Goal: Information Seeking & Learning: Learn about a topic

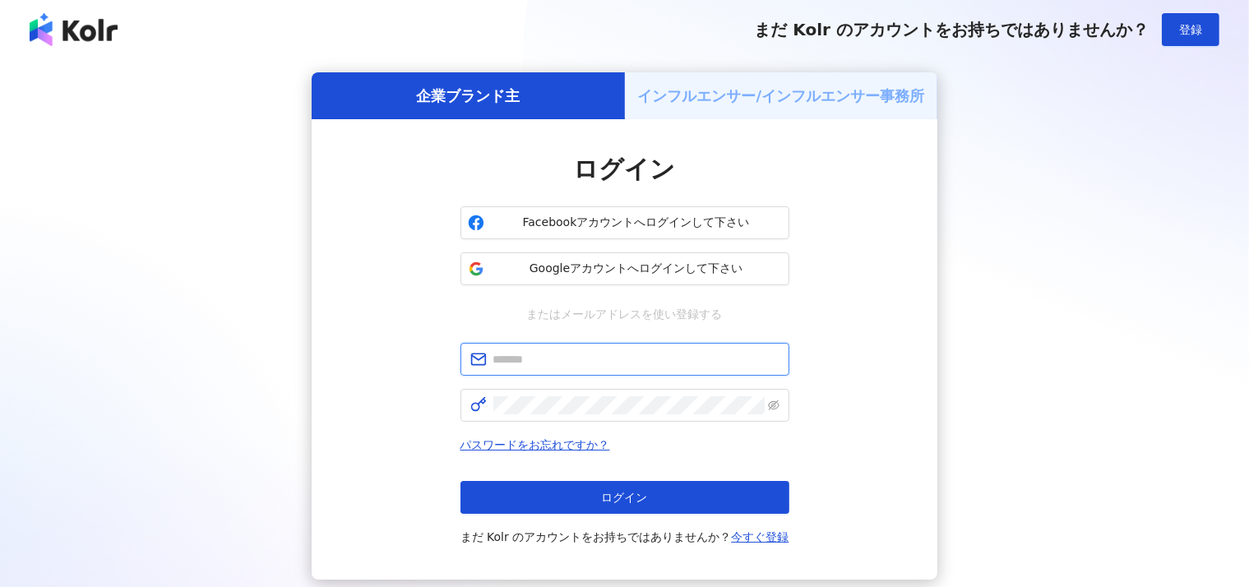
click at [521, 350] on input "text" at bounding box center [636, 359] width 286 height 18
type input "**********"
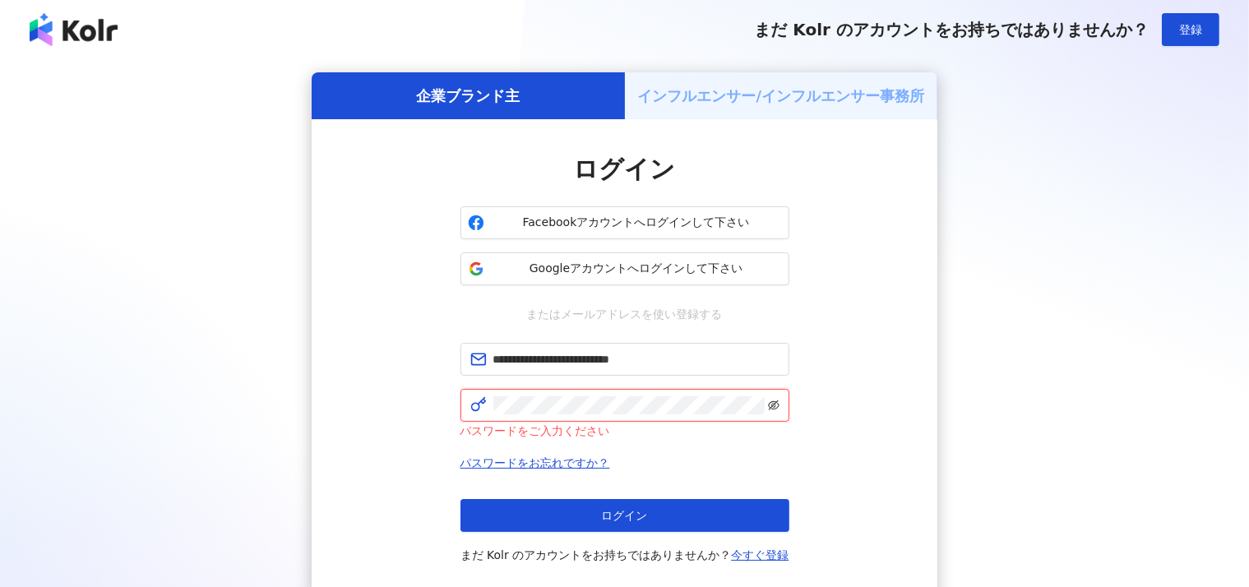
click at [770, 408] on icon "eye-invisible" at bounding box center [774, 405] width 12 height 10
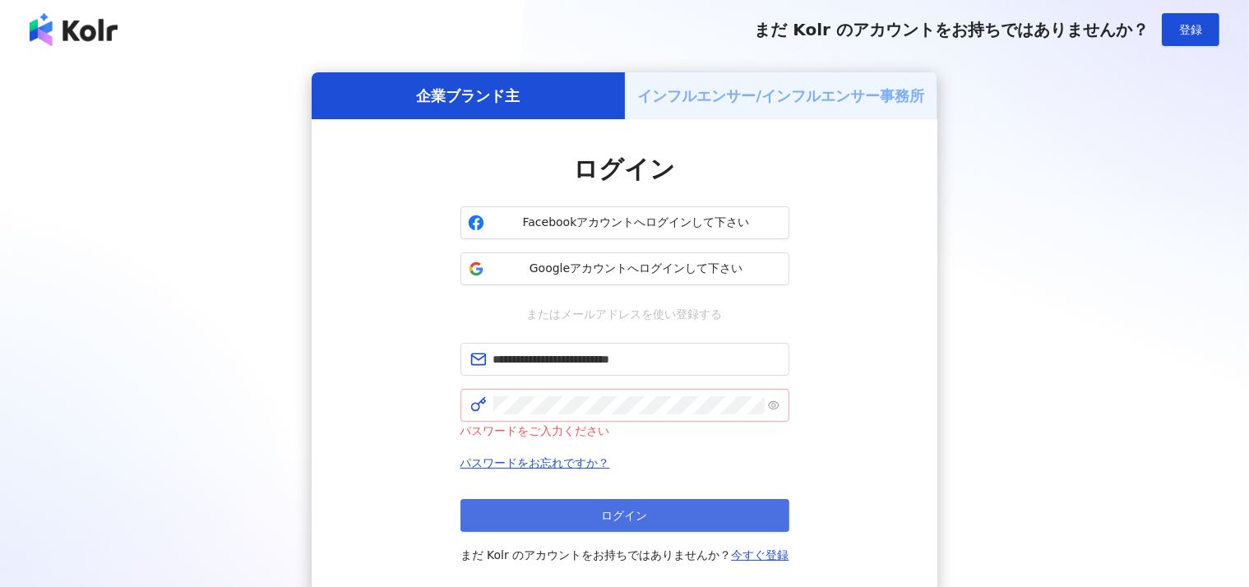
click at [629, 511] on span "ログイン" at bounding box center [625, 515] width 46 height 13
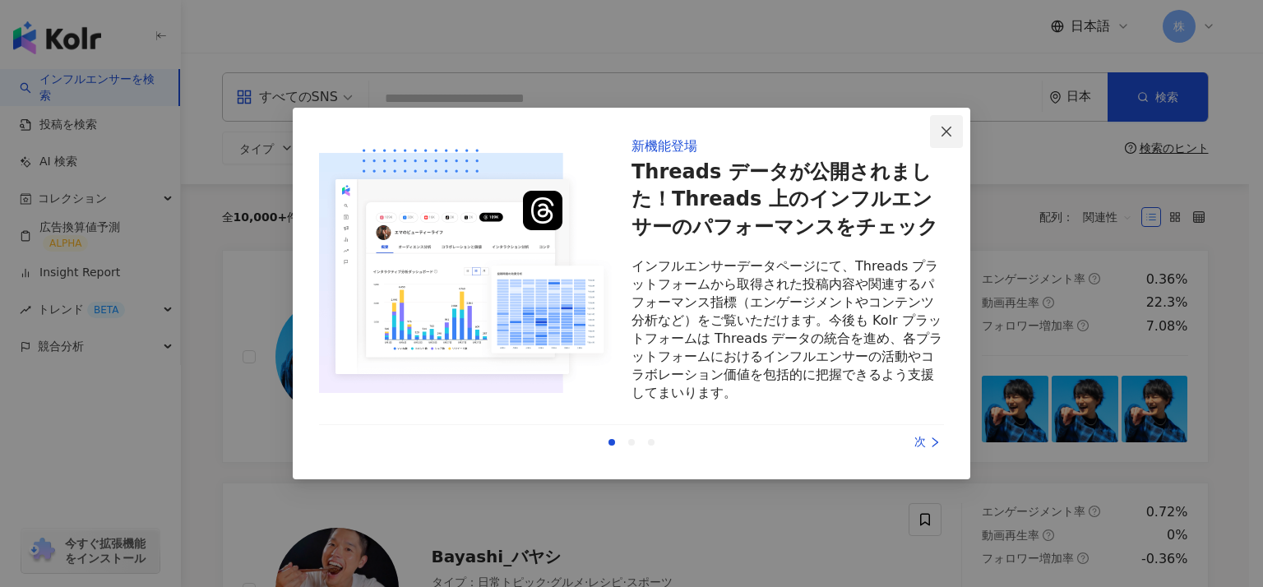
click at [945, 125] on icon "close" at bounding box center [946, 131] width 13 height 13
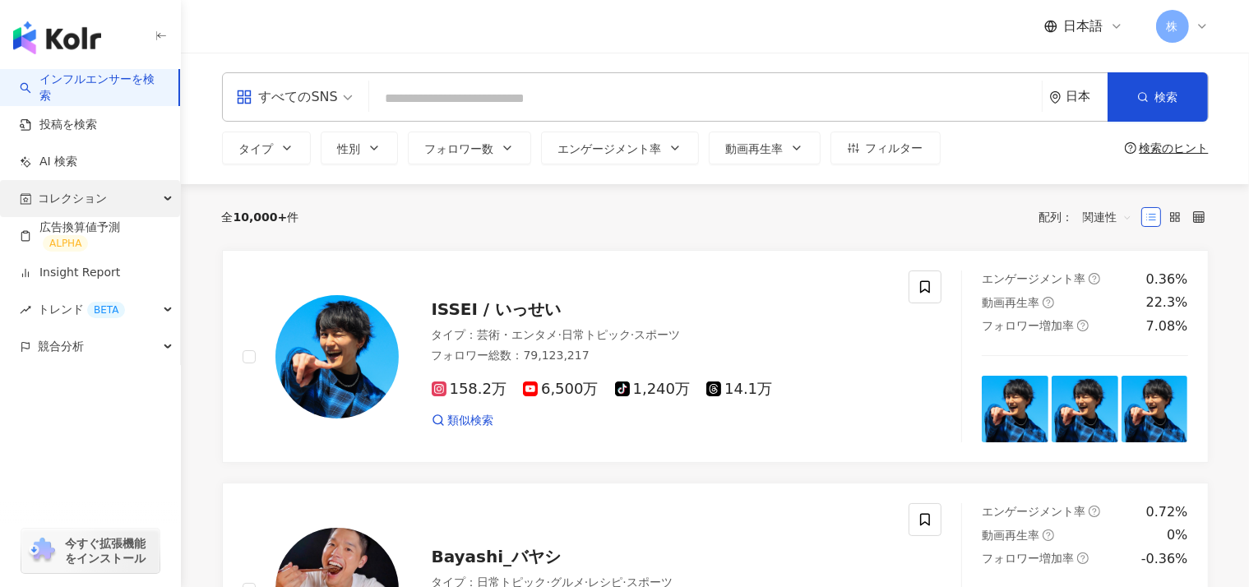
click at [141, 199] on div "コレクション" at bounding box center [90, 198] width 180 height 37
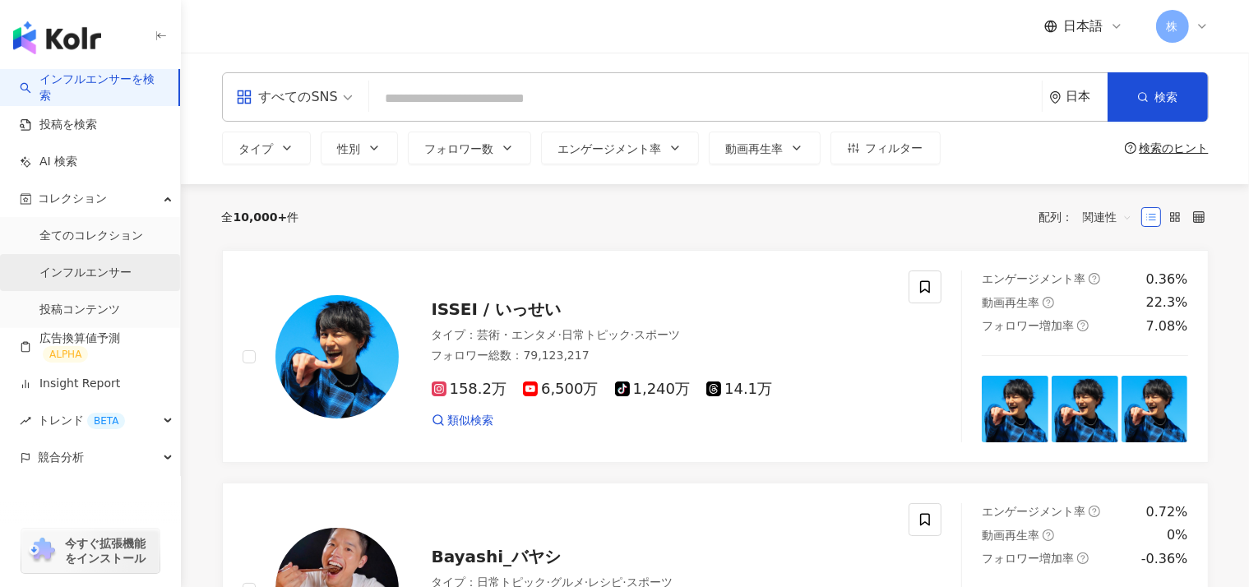
click at [72, 269] on link "インフルエンサー" at bounding box center [85, 273] width 92 height 16
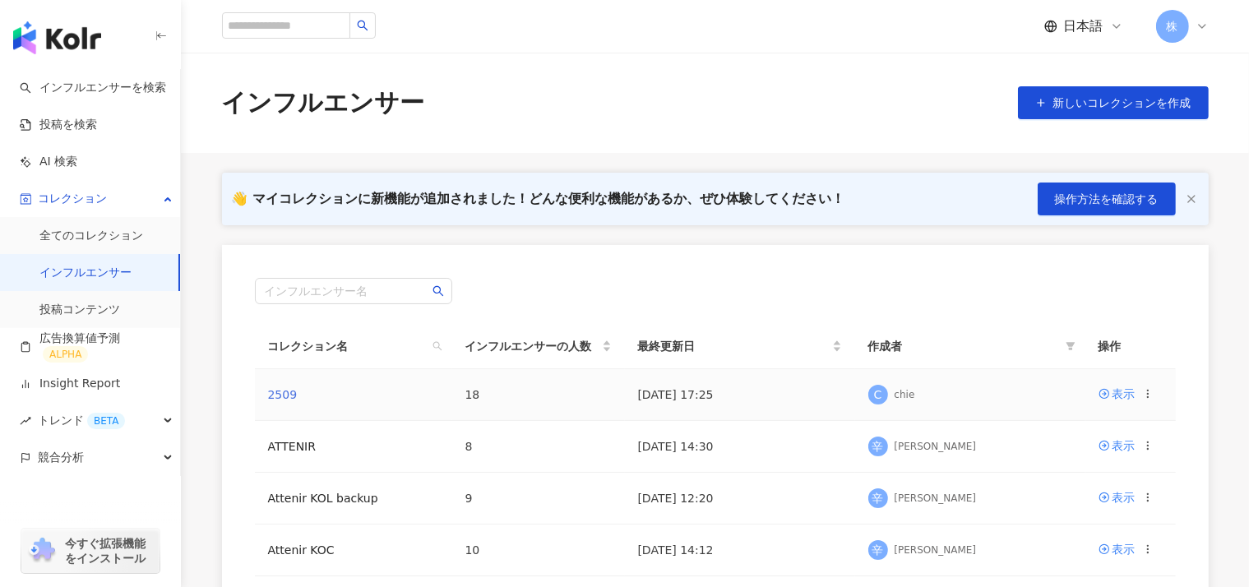
click at [276, 392] on link "2509" at bounding box center [283, 394] width 30 height 13
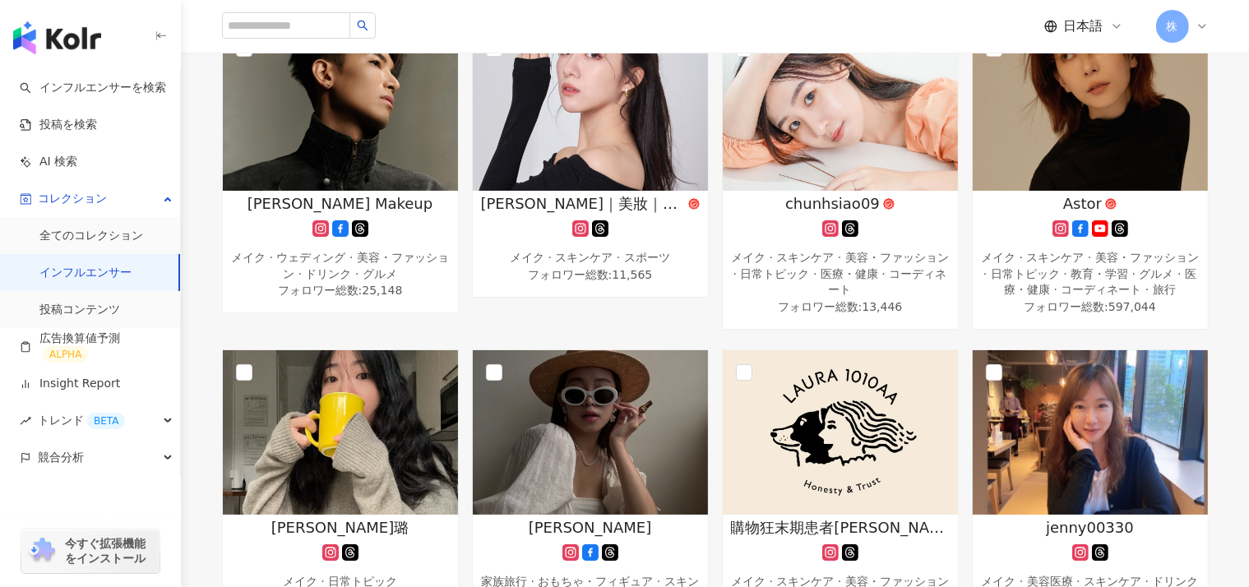
scroll to position [220, 0]
